Goal: Task Accomplishment & Management: Use online tool/utility

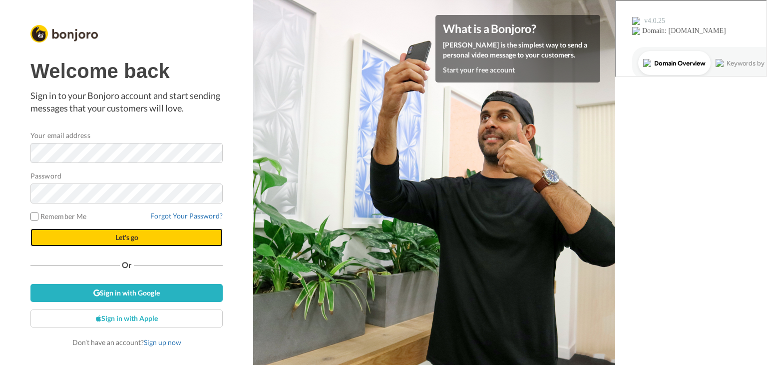
click at [121, 236] on button "Let's go" at bounding box center [126, 237] width 192 height 18
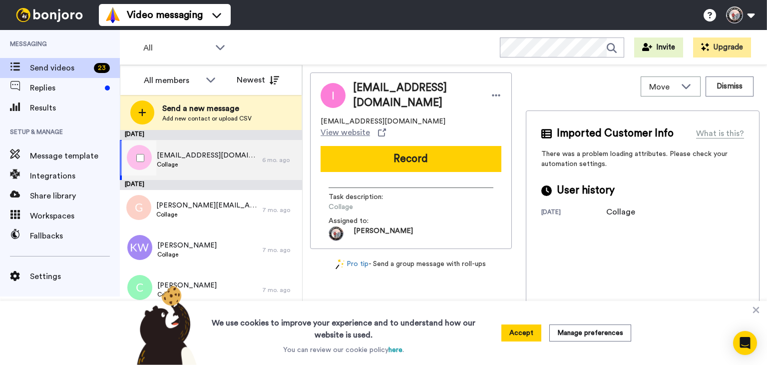
click at [213, 162] on span "Collage" at bounding box center [207, 164] width 100 height 8
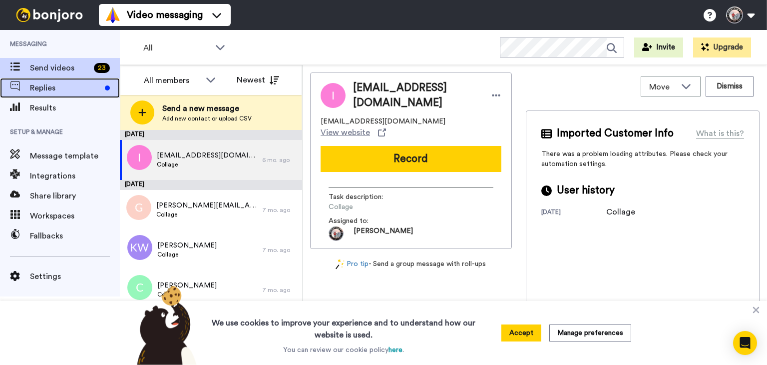
click at [51, 92] on span "Replies" at bounding box center [65, 88] width 71 height 12
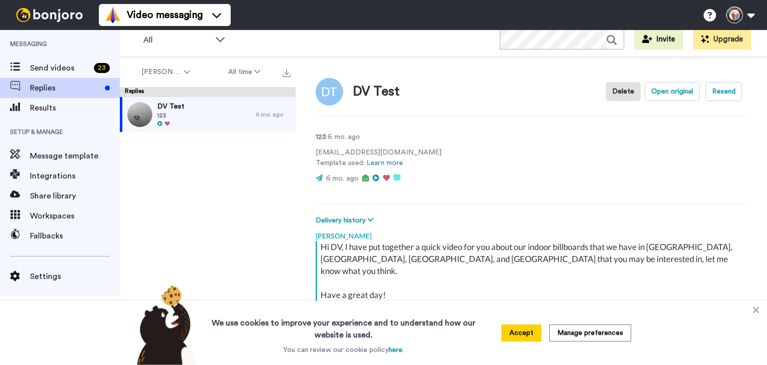
click at [456, 160] on video at bounding box center [486, 161] width 60 height 60
click at [460, 162] on video at bounding box center [486, 161] width 60 height 60
click at [725, 40] on button "Upgrade" at bounding box center [722, 39] width 58 height 20
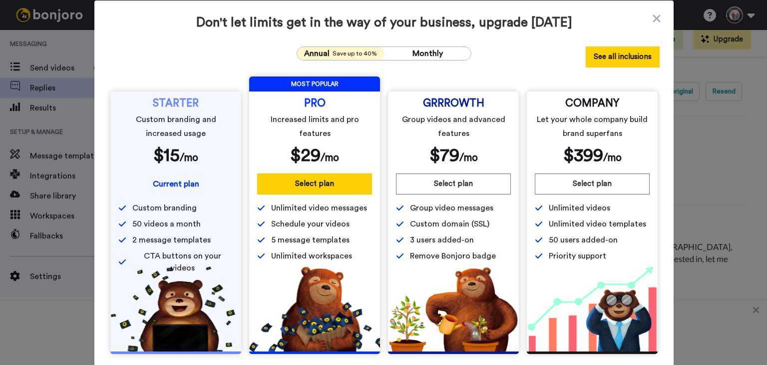
click at [619, 58] on button "See all inclusions" at bounding box center [623, 56] width 74 height 21
click at [653, 19] on icon at bounding box center [656, 17] width 7 height 7
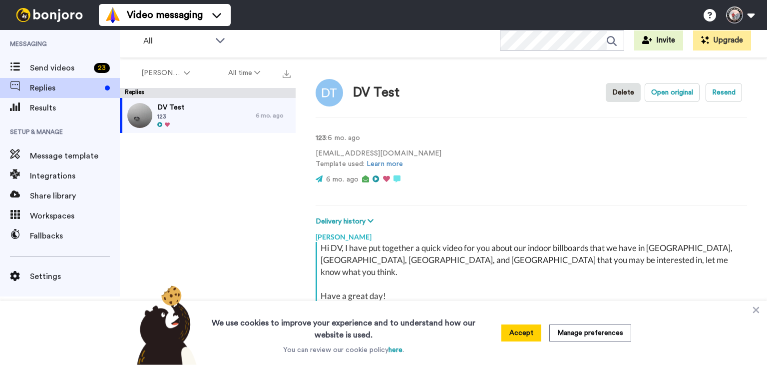
type textarea "x"
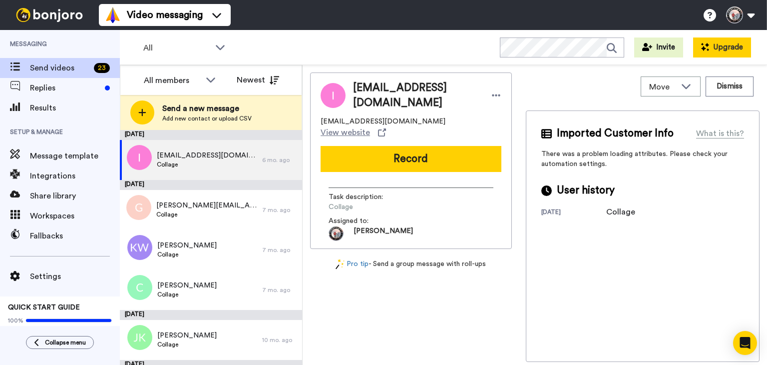
click at [711, 41] on button "Upgrade" at bounding box center [722, 47] width 58 height 20
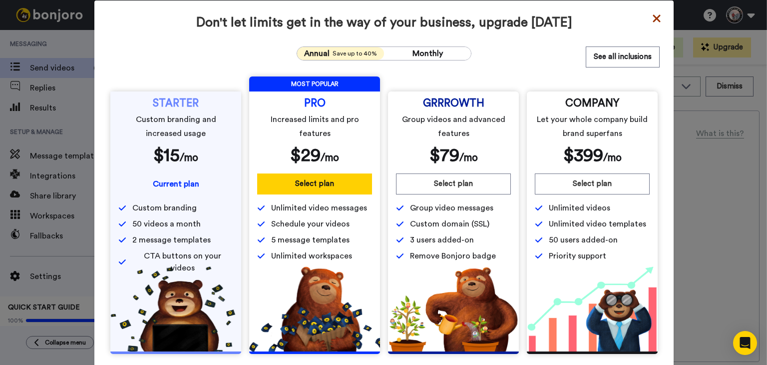
click at [654, 19] on icon at bounding box center [656, 17] width 7 height 7
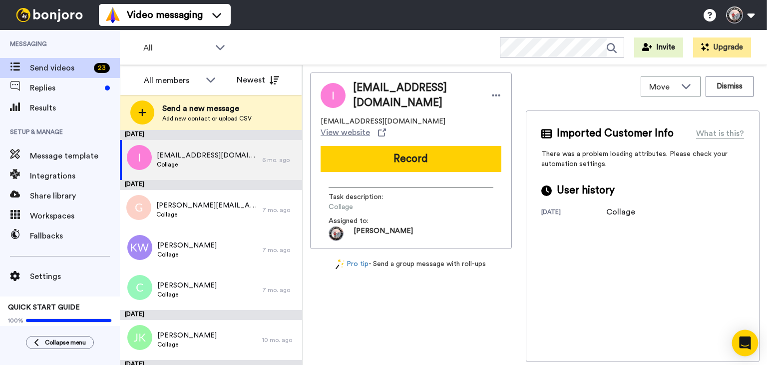
click at [741, 338] on icon "Open Intercom Messenger" at bounding box center [744, 342] width 11 height 13
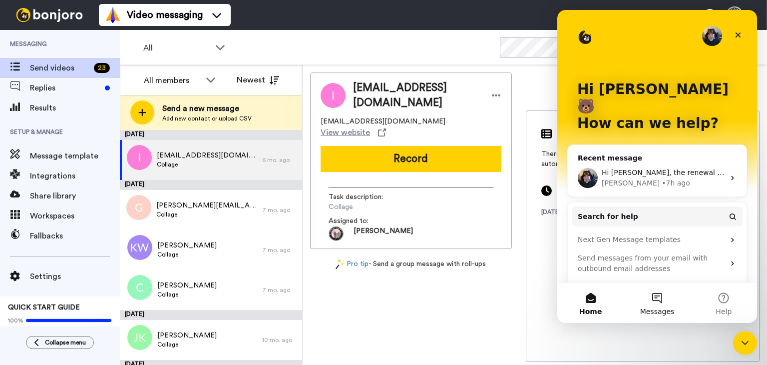
click at [645, 297] on button "Messages" at bounding box center [657, 303] width 66 height 40
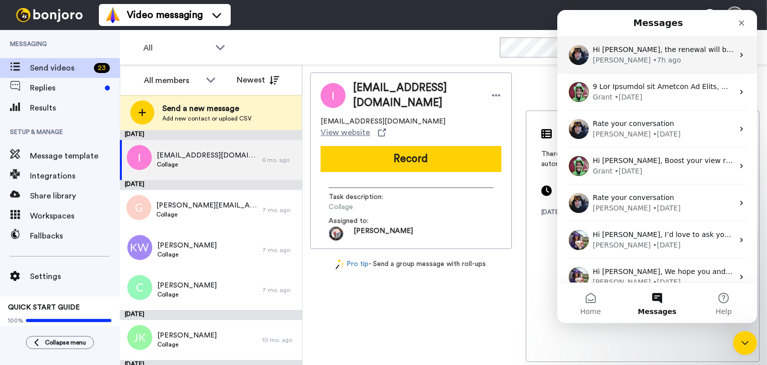
click at [653, 61] on div "• 7h ago" at bounding box center [667, 60] width 28 height 10
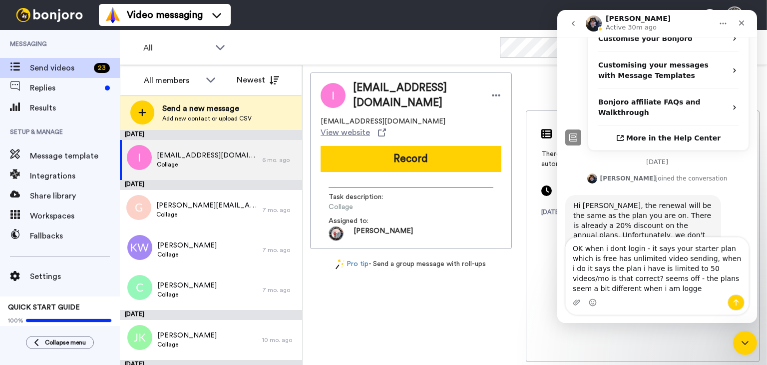
scroll to position [275, 0]
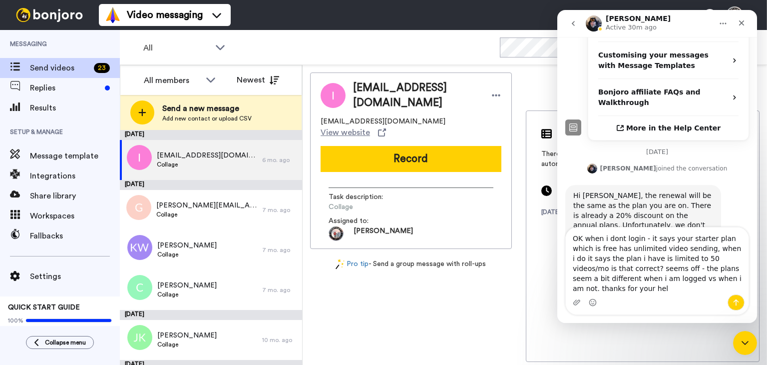
type textarea "OK when i dont login - it says your starter plan which is free has unlimited vi…"
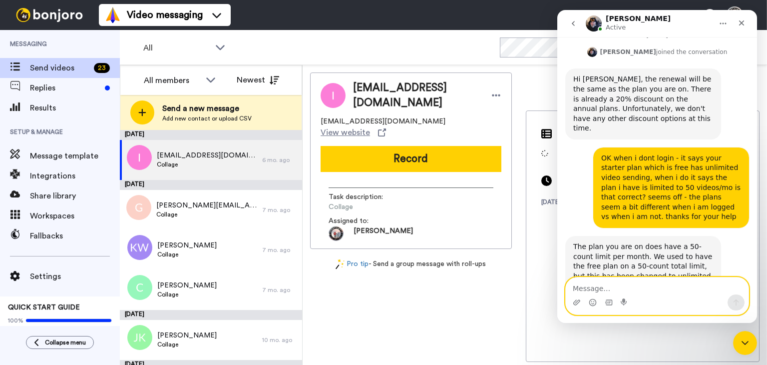
scroll to position [402, 0]
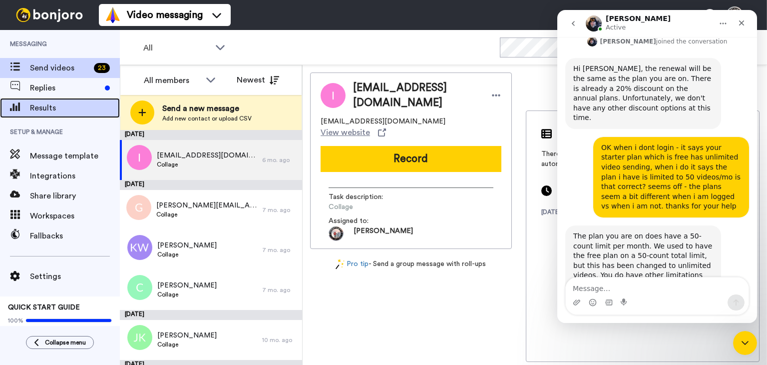
click at [51, 102] on span "Results" at bounding box center [75, 108] width 90 height 12
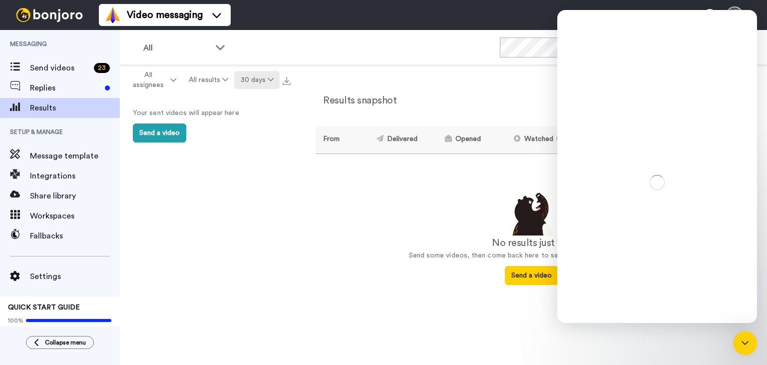
click at [265, 79] on button "30 days" at bounding box center [256, 80] width 45 height 18
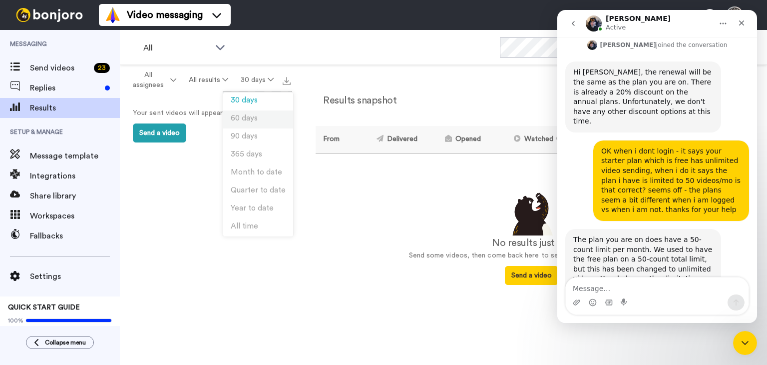
scroll to position [402, 0]
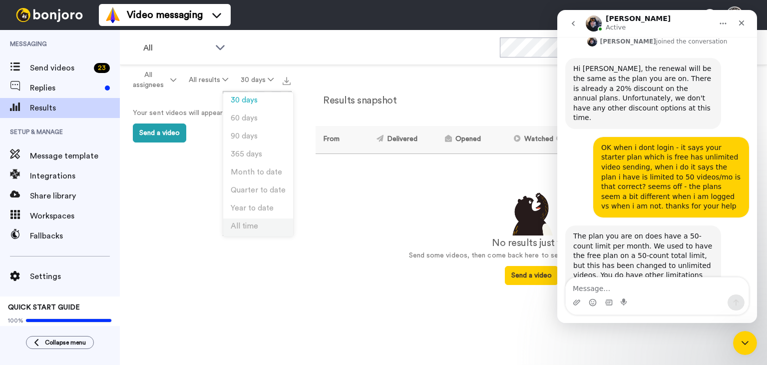
click at [252, 228] on span "All time" at bounding box center [244, 225] width 27 height 7
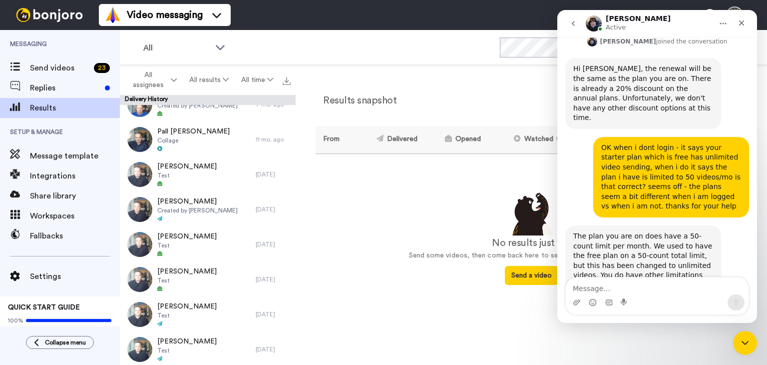
scroll to position [0, 0]
